Goal: Use online tool/utility: Utilize a website feature to perform a specific function

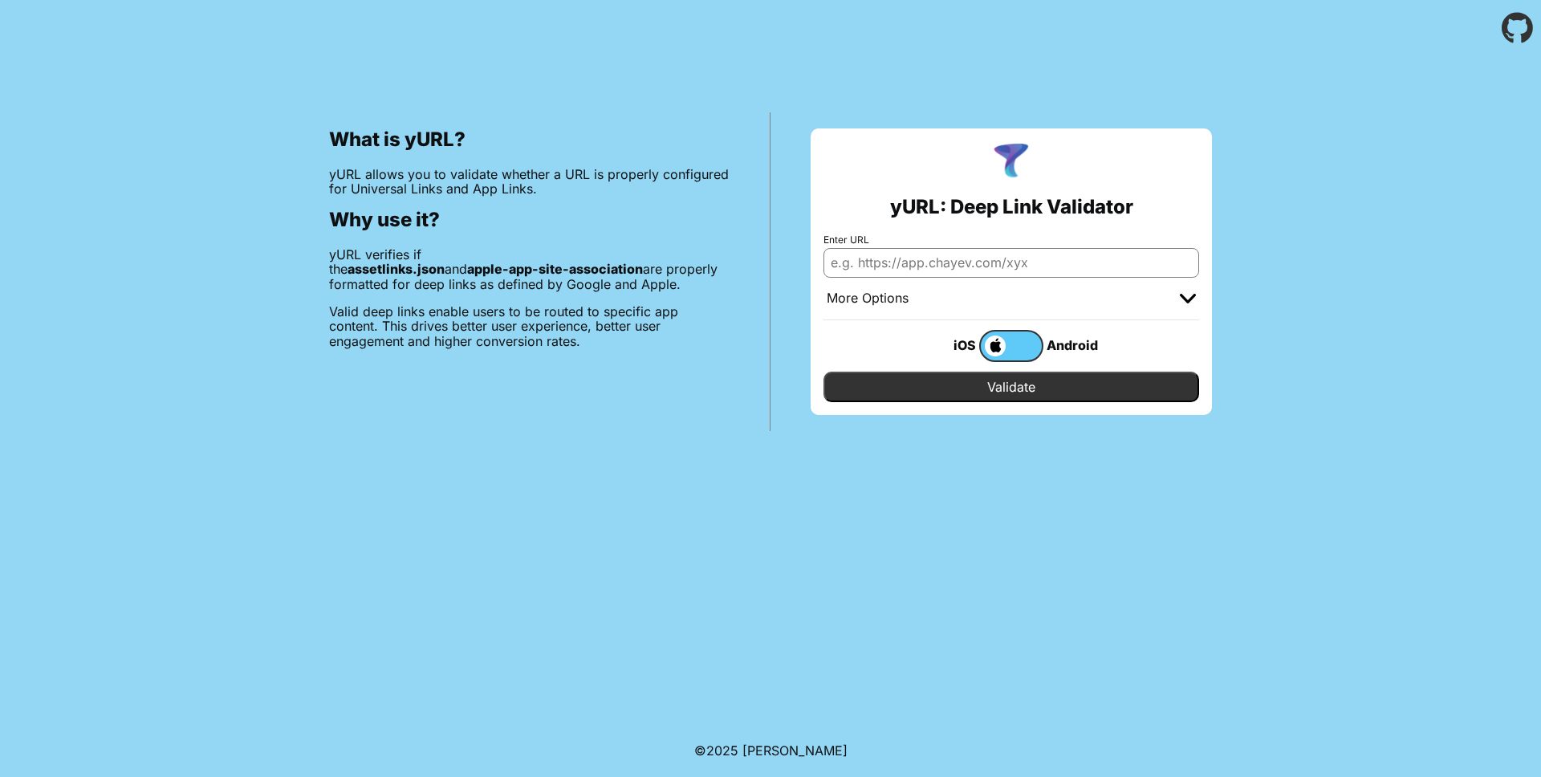
click at [1028, 263] on input "Enter URL" at bounding box center [1012, 262] width 376 height 29
type input "[DOMAIN_NAME]"
click at [1010, 380] on input "Validate" at bounding box center [1012, 387] width 376 height 31
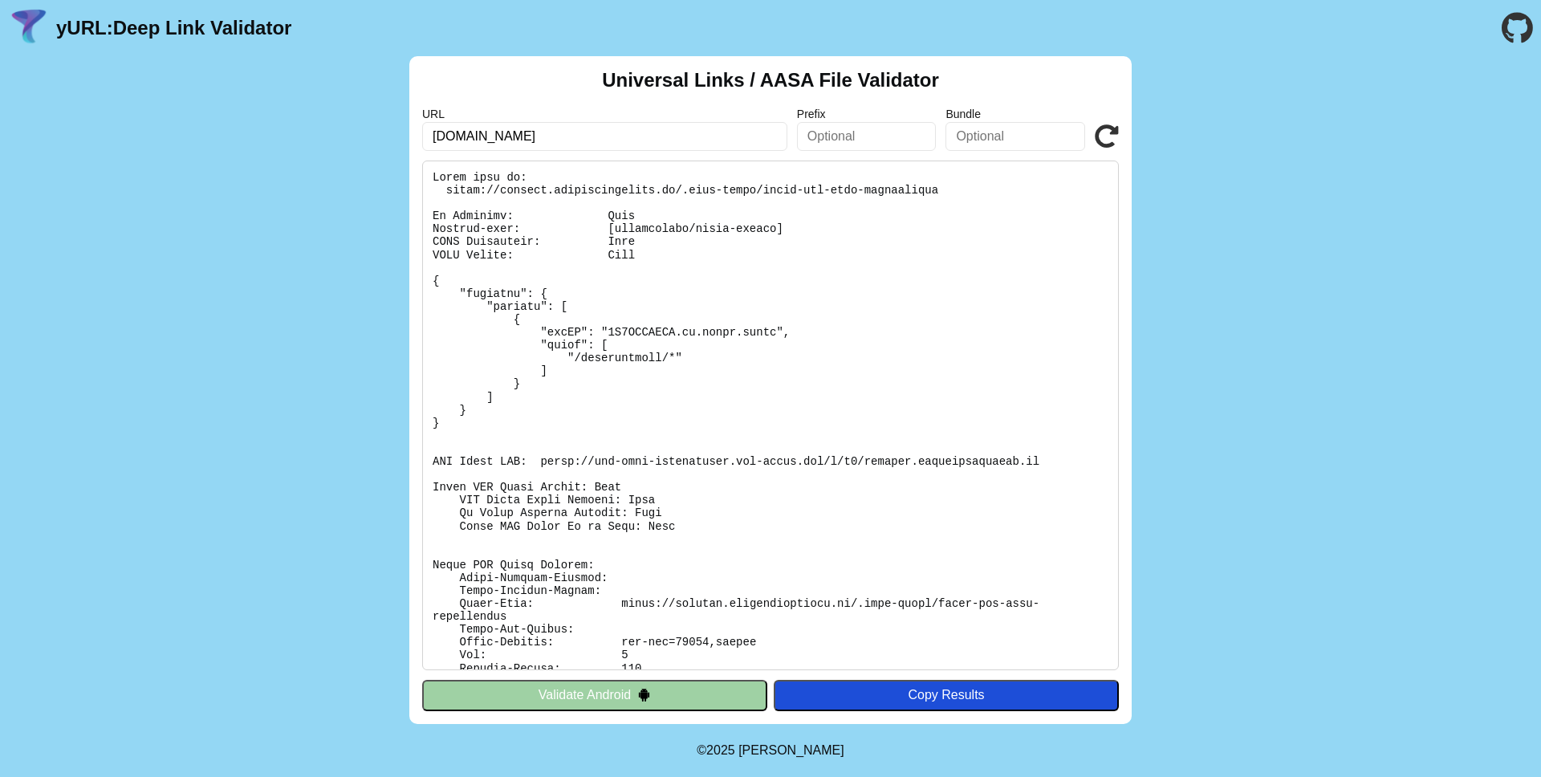
scroll to position [92, 0]
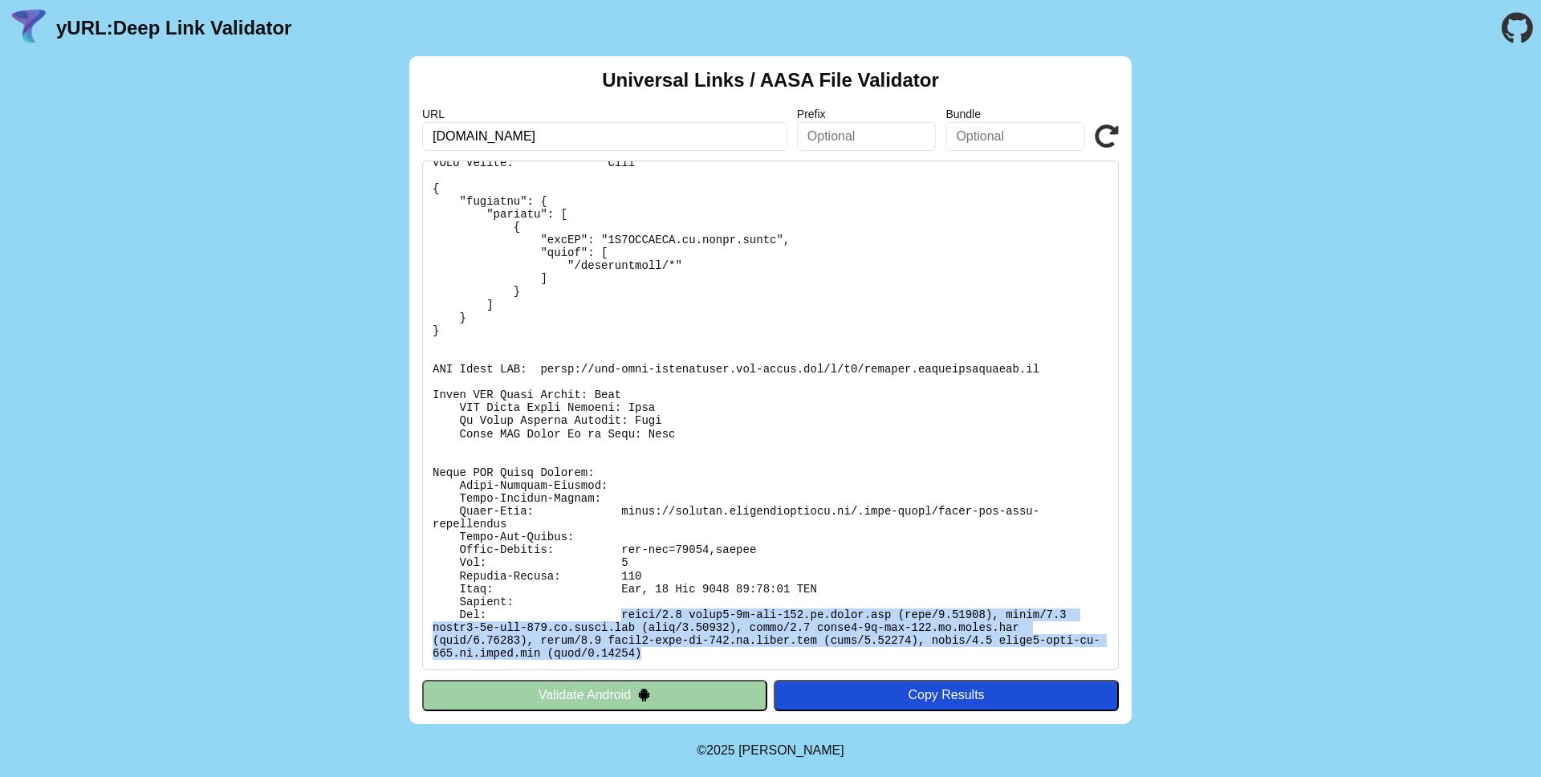
drag, startPoint x: 710, startPoint y: 652, endPoint x: 620, endPoint y: 615, distance: 97.9
click at [620, 615] on pre at bounding box center [770, 416] width 697 height 510
click at [698, 668] on pre at bounding box center [770, 416] width 697 height 510
drag, startPoint x: 699, startPoint y: 668, endPoint x: 625, endPoint y: 608, distance: 95.3
click at [625, 608] on pre at bounding box center [770, 416] width 697 height 510
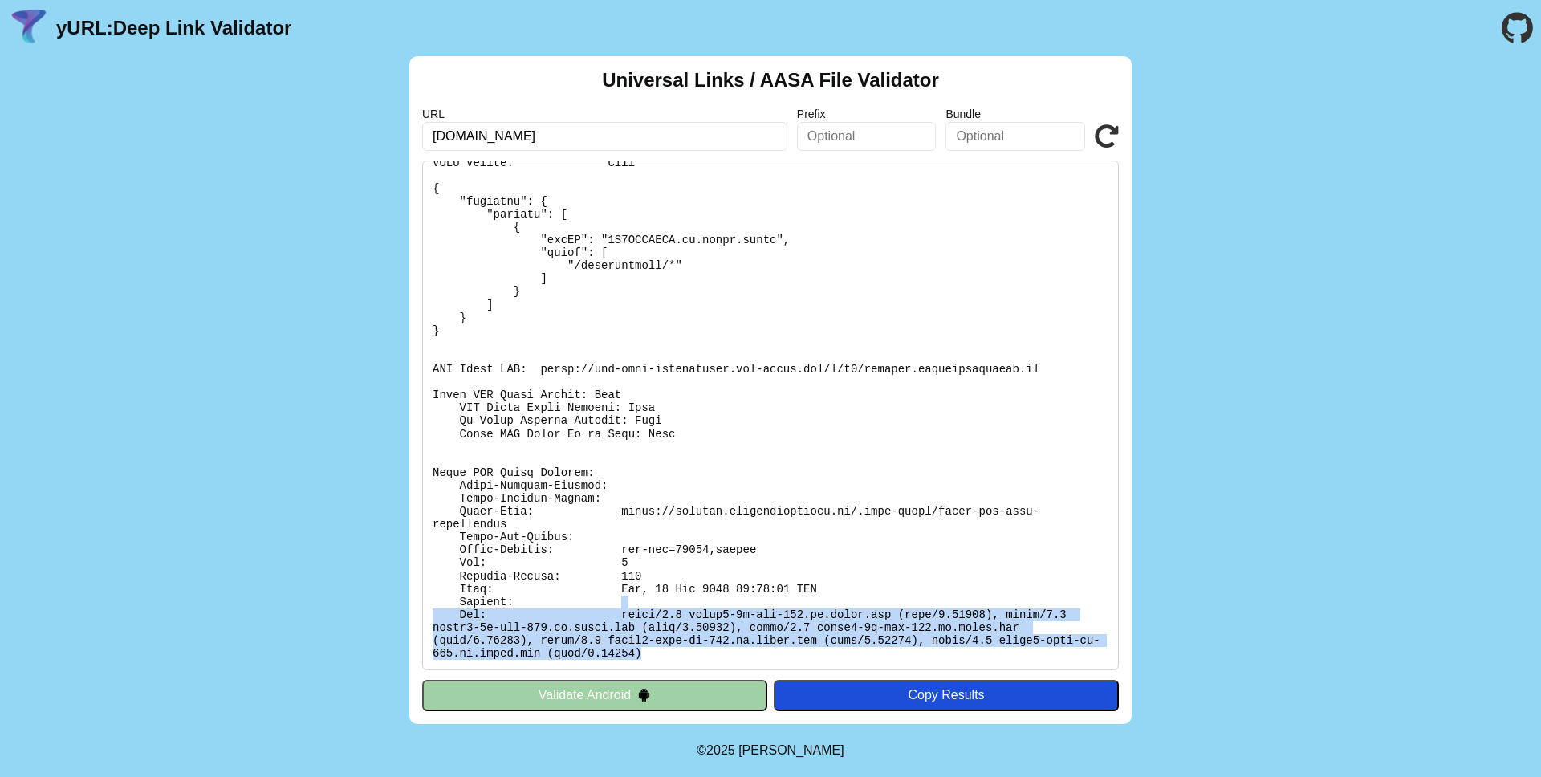
click at [645, 627] on pre at bounding box center [770, 416] width 697 height 510
drag, startPoint x: 667, startPoint y: 653, endPoint x: 623, endPoint y: 614, distance: 58.6
click at [623, 614] on pre at bounding box center [770, 416] width 697 height 510
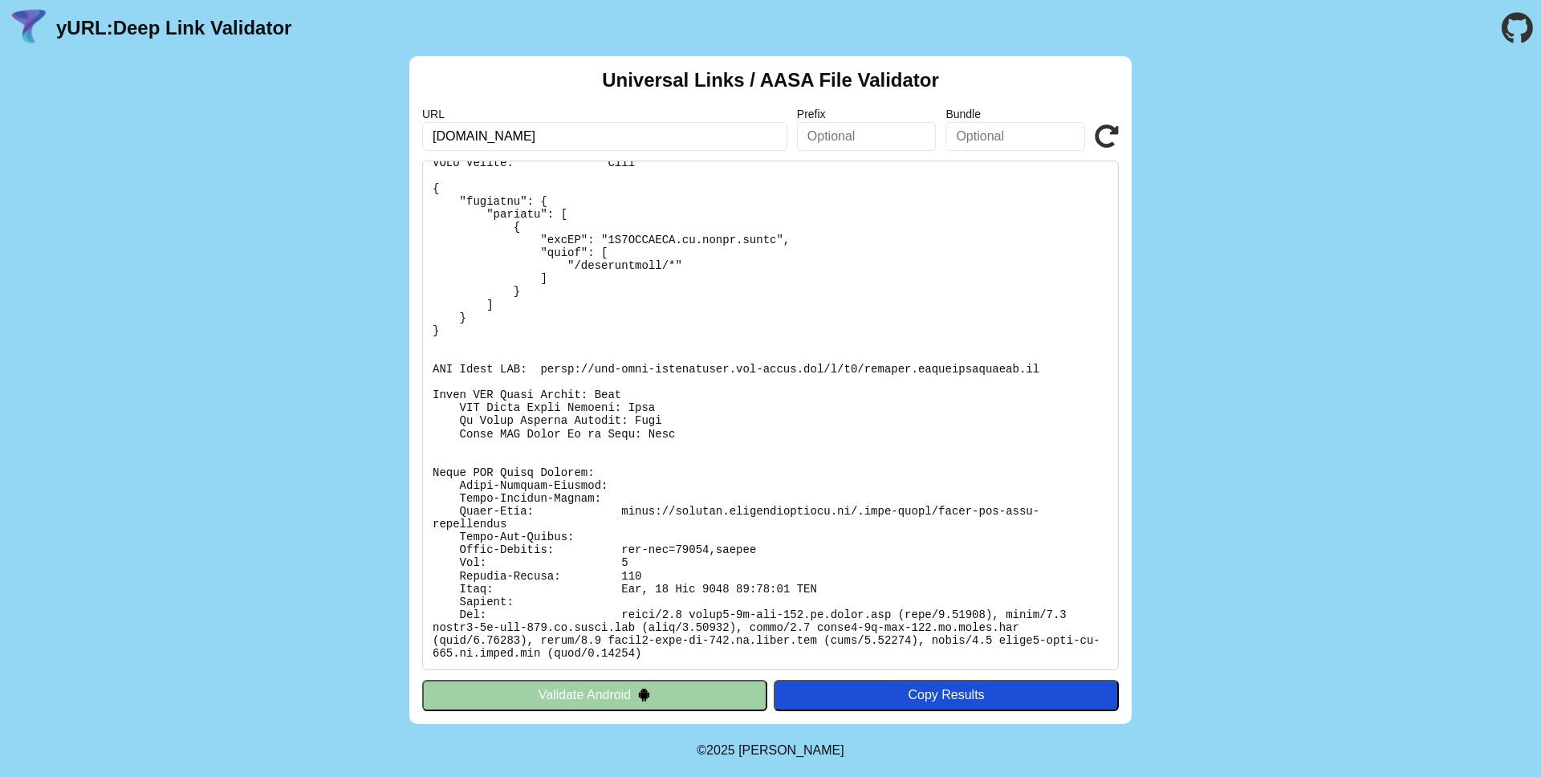
click at [734, 664] on pre at bounding box center [770, 416] width 697 height 510
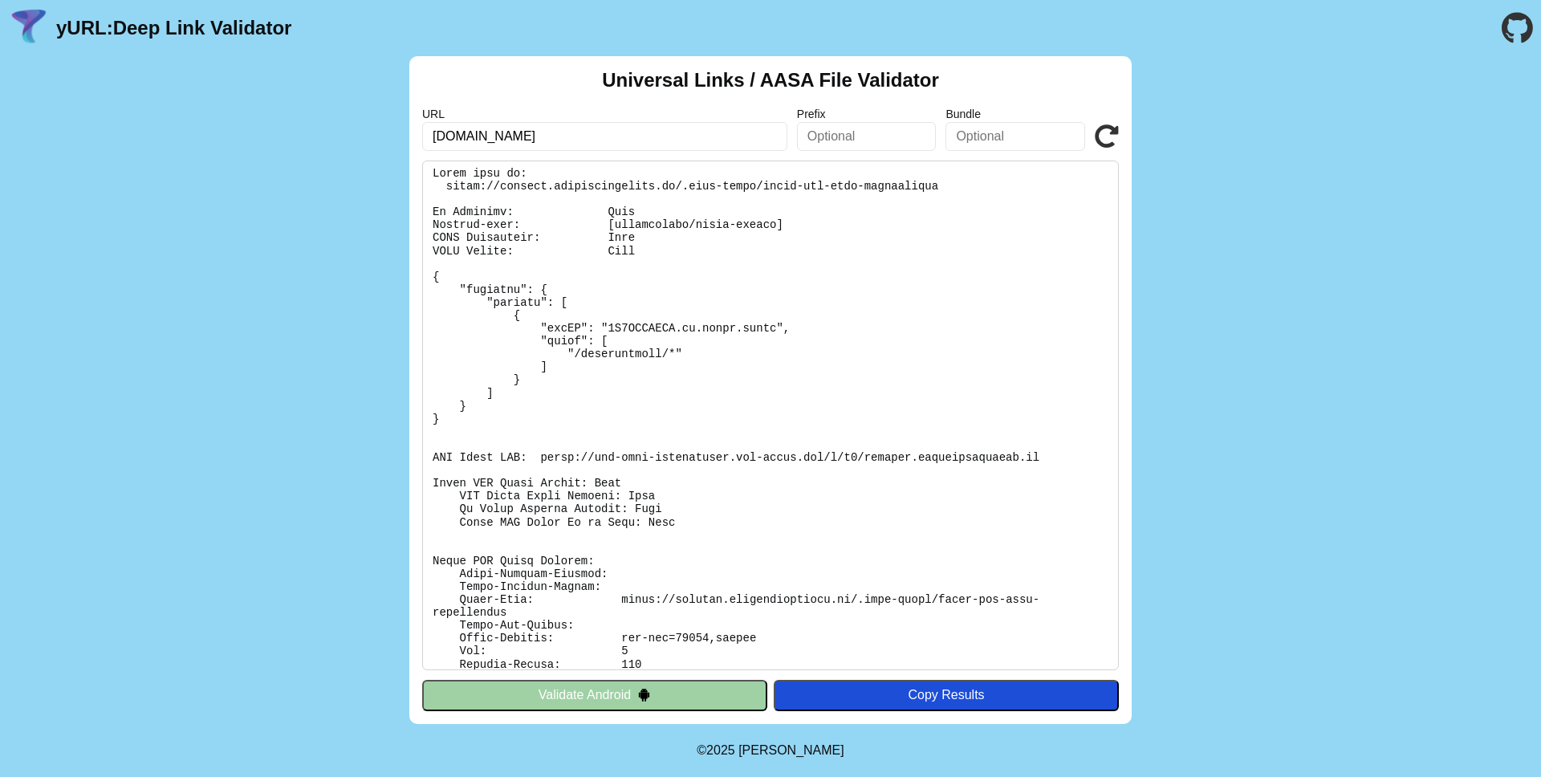
scroll to position [0, 0]
click at [727, 506] on pre at bounding box center [770, 416] width 697 height 510
click at [360, 447] on div "Universal Links / AASA File Validator URL [DOMAIN_NAME] Prefix Bundle Validate …" at bounding box center [770, 390] width 1541 height 668
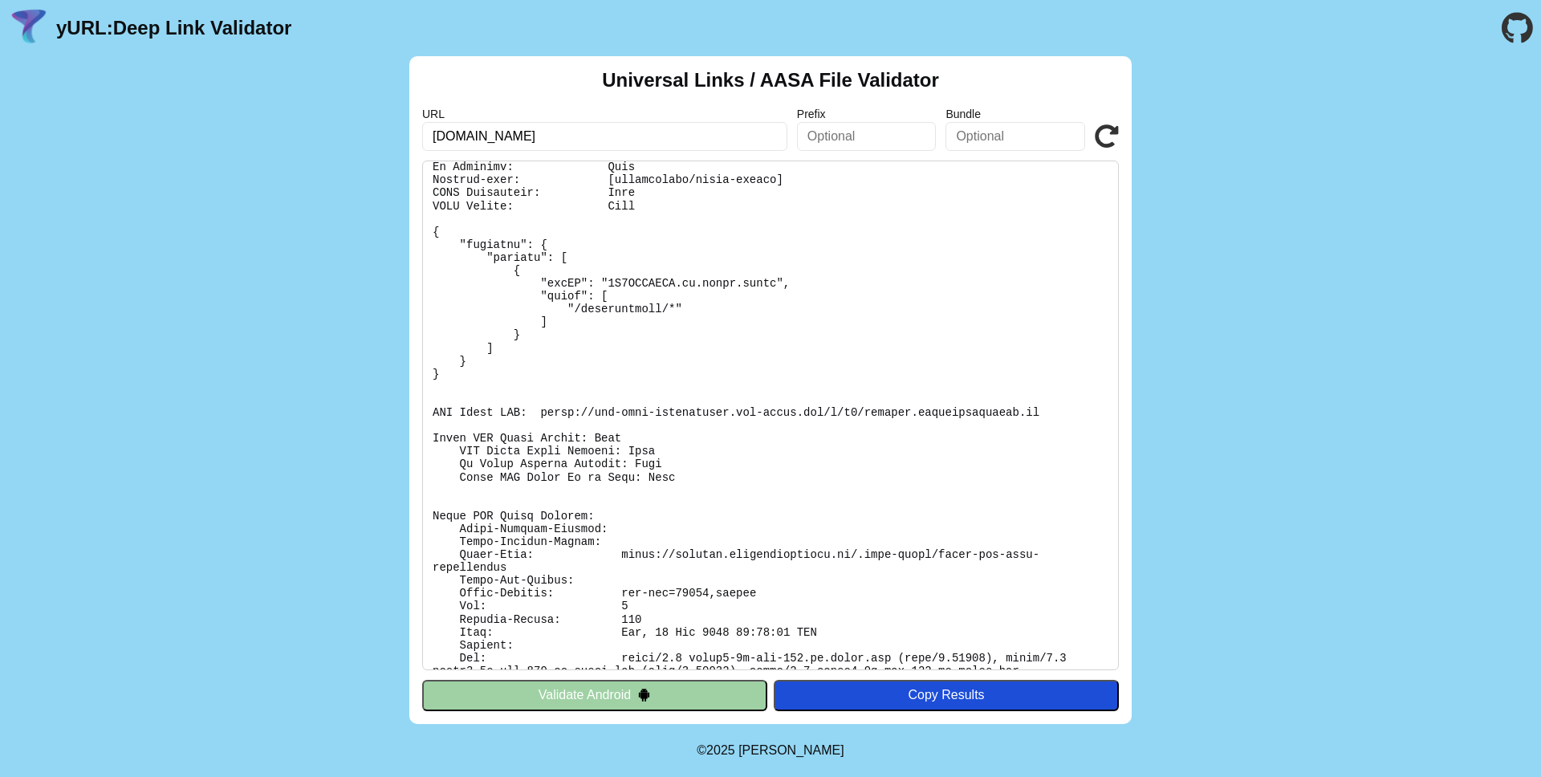
scroll to position [92, 0]
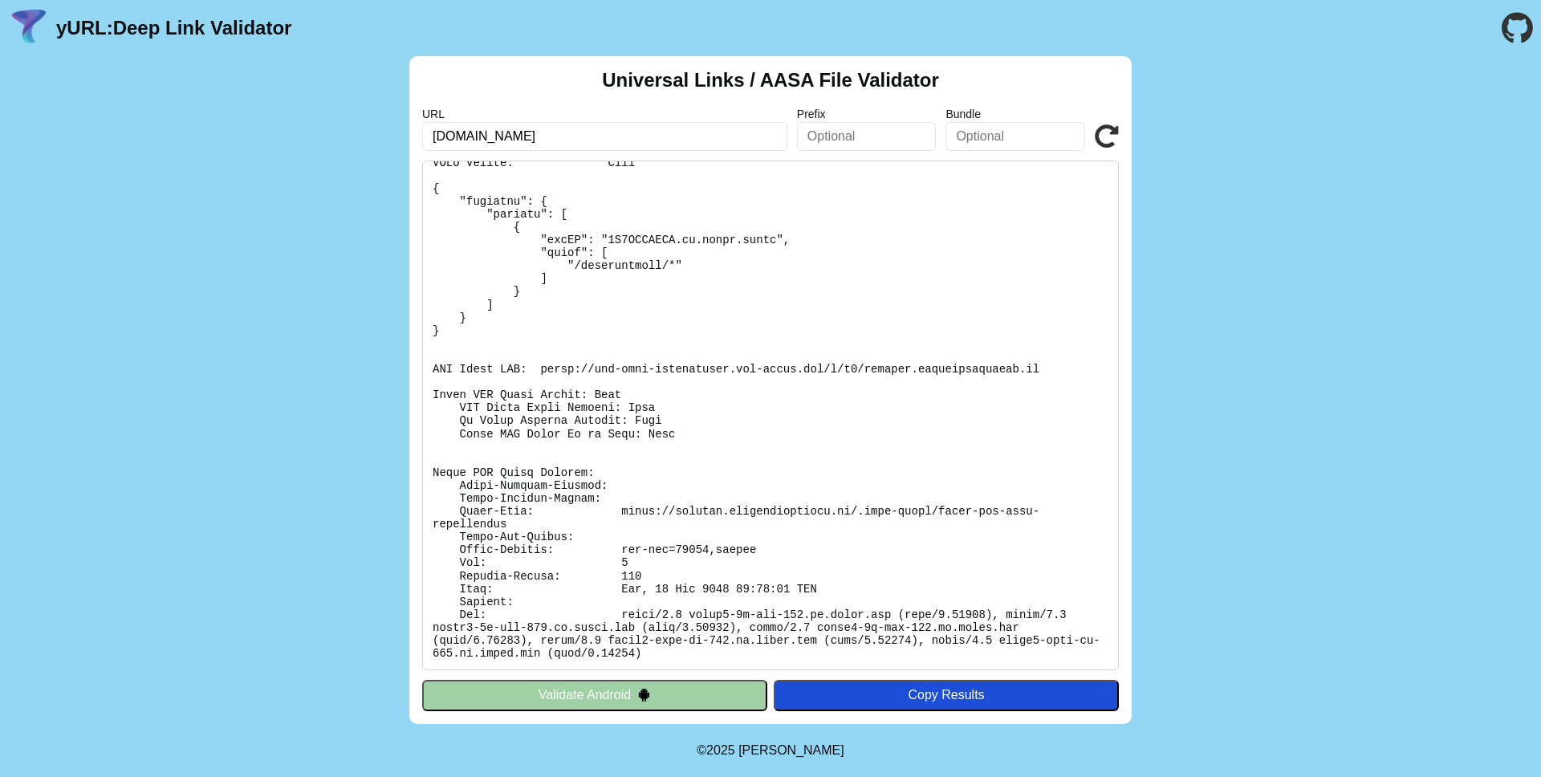
click at [699, 704] on button "Validate Android" at bounding box center [594, 695] width 345 height 31
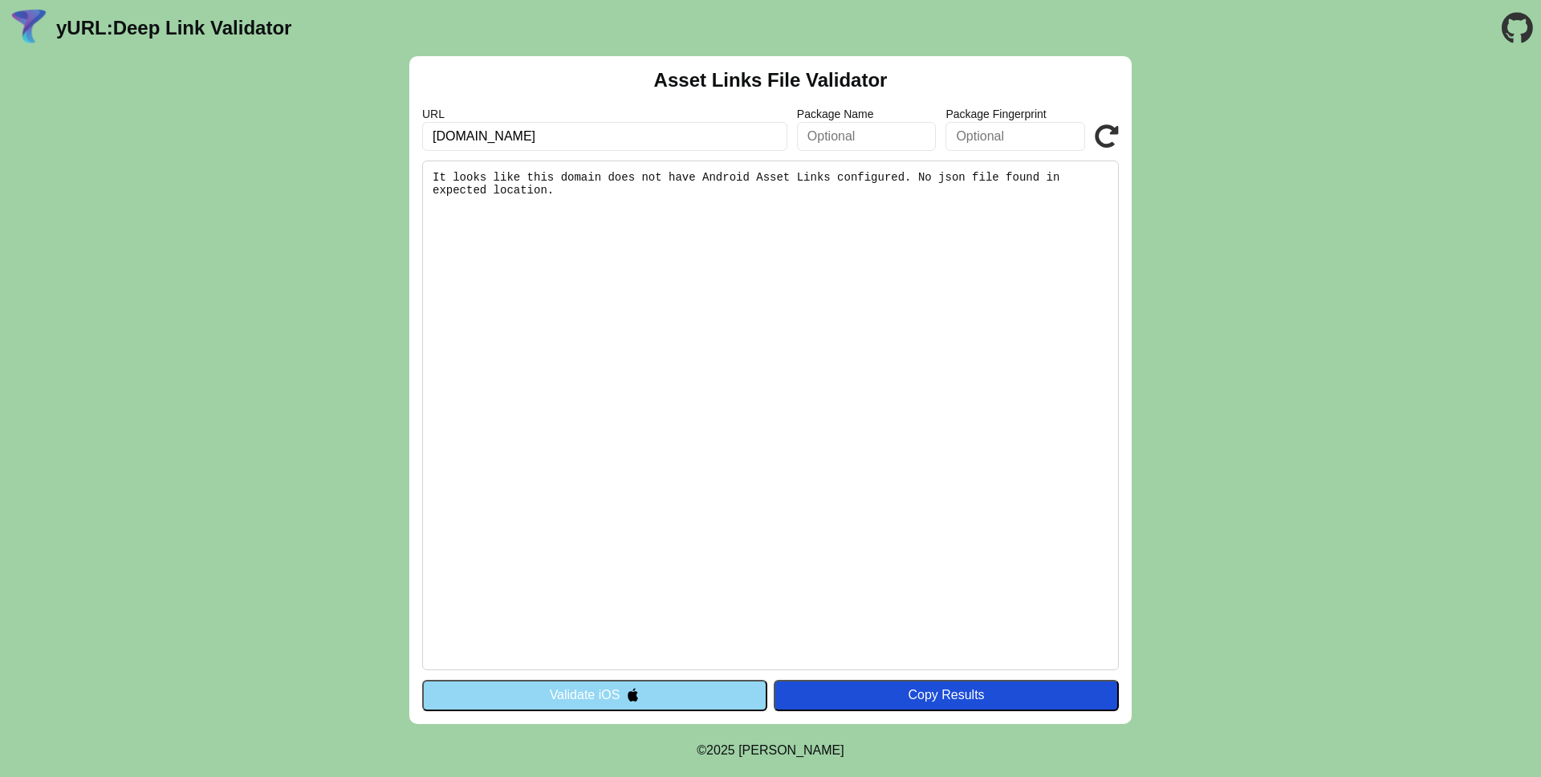
click at [864, 710] on button "Copy Results" at bounding box center [946, 695] width 345 height 31
click at [857, 693] on div "Copy Results" at bounding box center [946, 695] width 329 height 14
click at [871, 701] on div "Copy Results" at bounding box center [946, 695] width 329 height 14
click at [710, 690] on button "Validate iOS" at bounding box center [594, 695] width 345 height 31
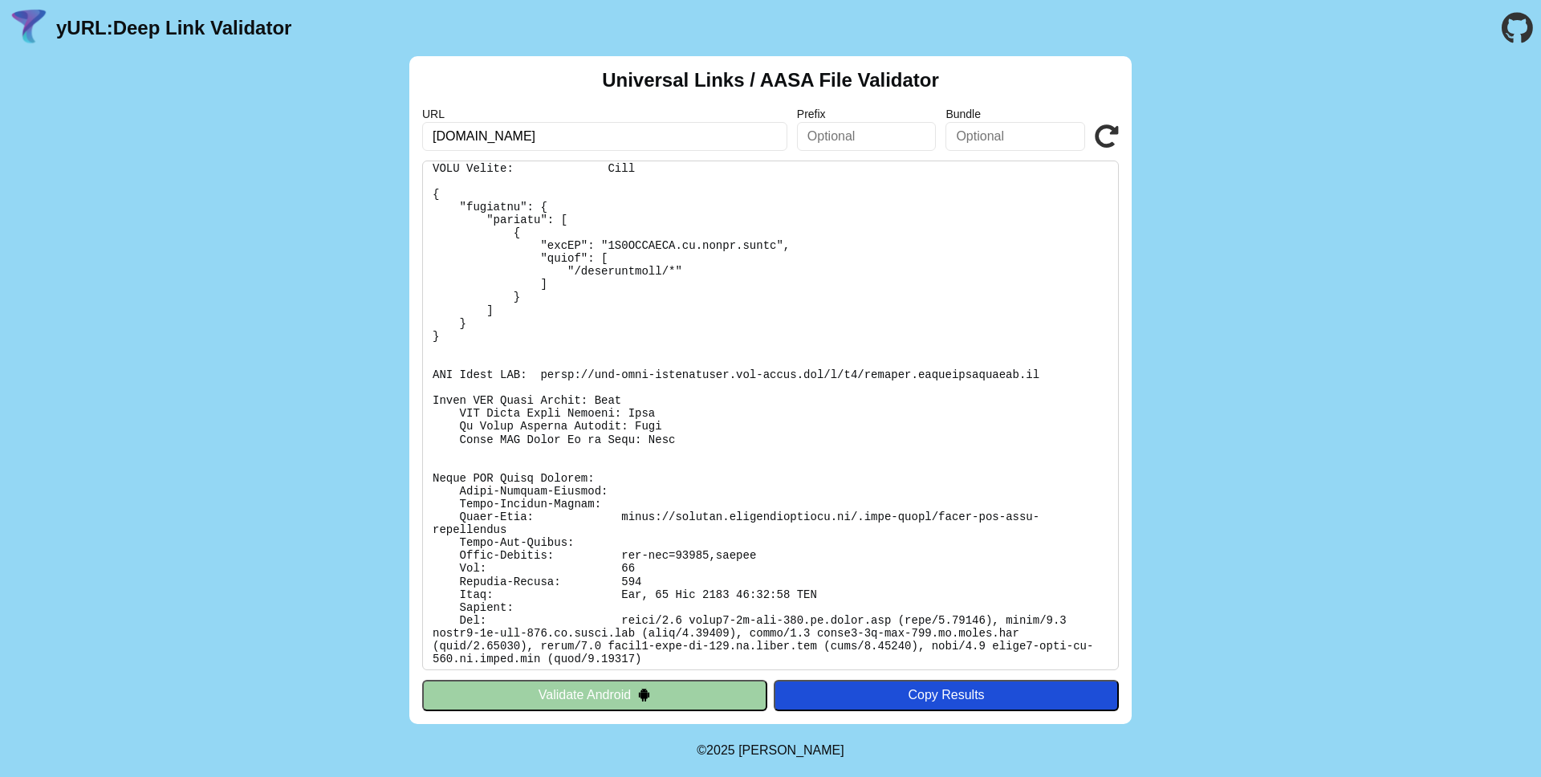
scroll to position [92, 0]
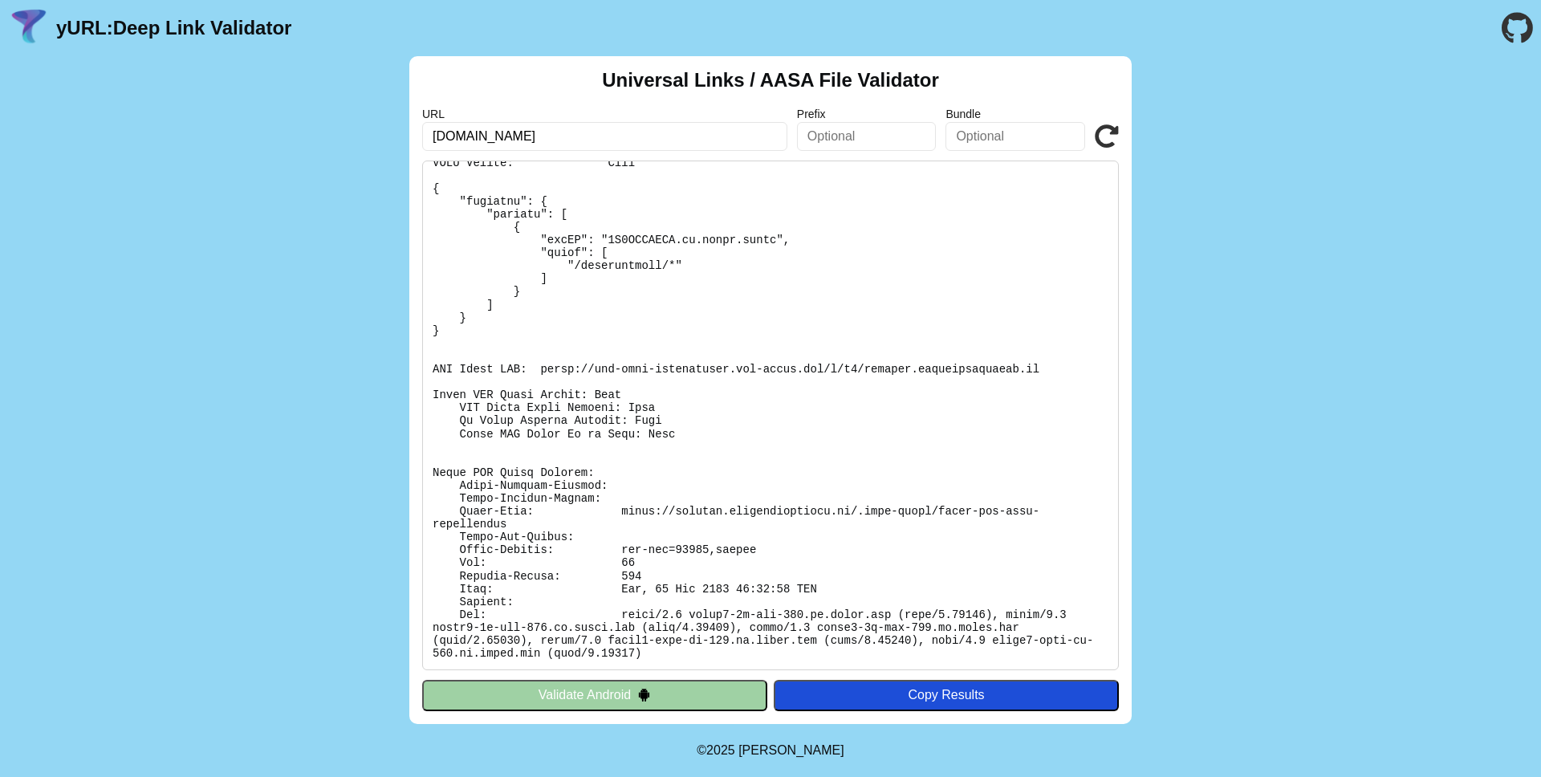
drag, startPoint x: 622, startPoint y: 134, endPoint x: 299, endPoint y: 121, distance: 323.8
click at [344, 123] on div "Universal Links / AASA File Validator URL [DOMAIN_NAME] Prefix Bundle Validate …" at bounding box center [770, 390] width 1541 height 668
